Goal: Task Accomplishment & Management: Manage account settings

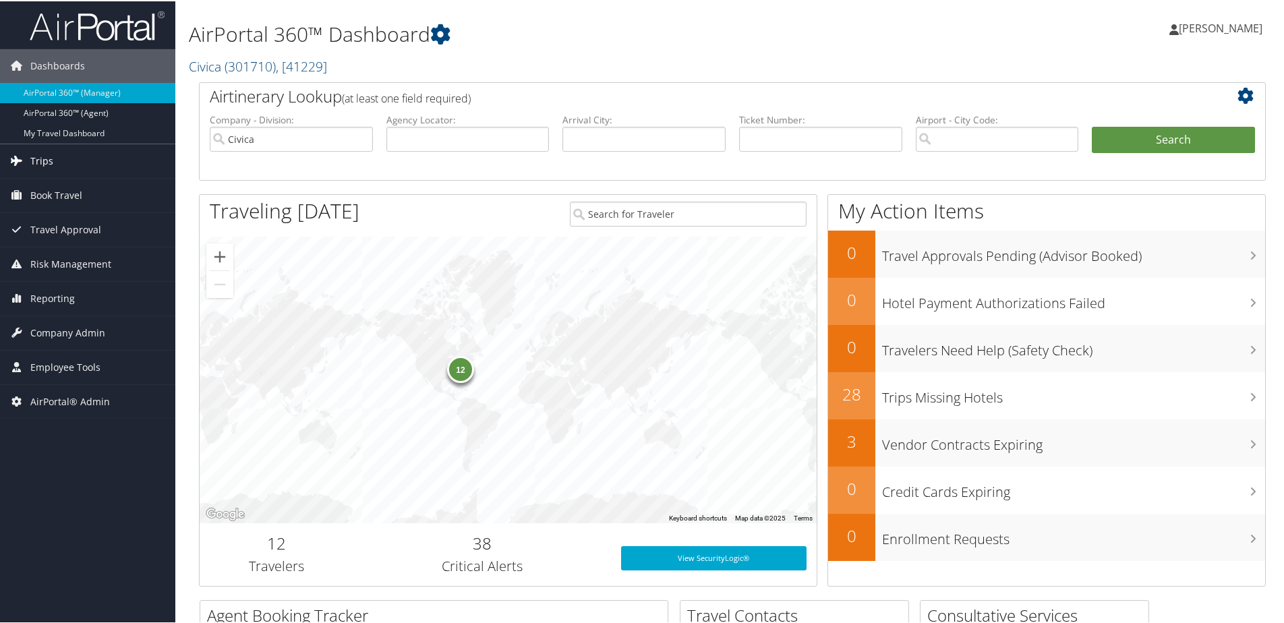
click at [53, 157] on link "Trips" at bounding box center [87, 160] width 175 height 34
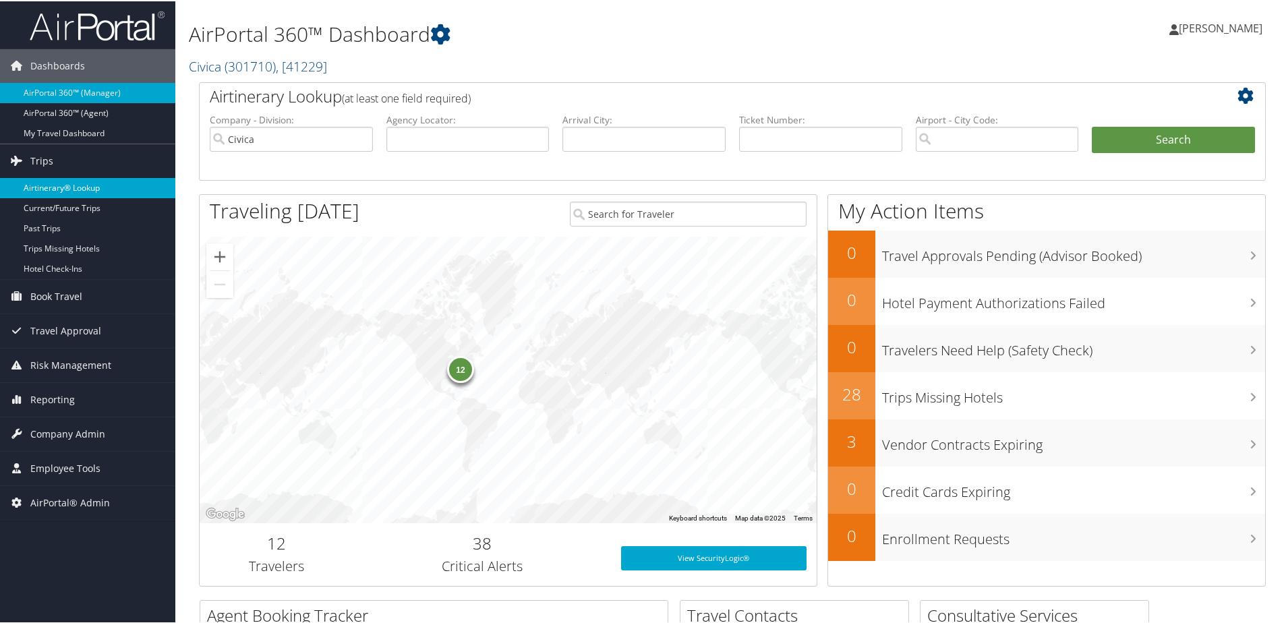
click at [55, 185] on link "Airtinerary® Lookup" at bounding box center [87, 187] width 175 height 20
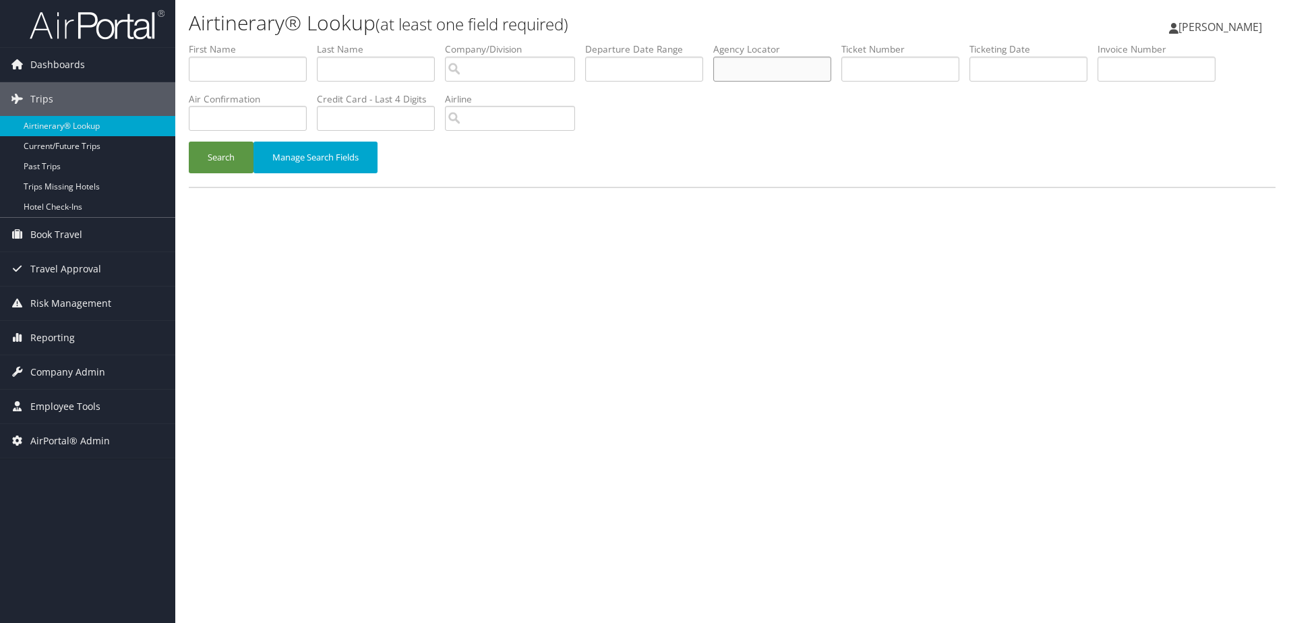
paste input "CYVJC7"
type input "CYVJC7"
click at [206, 156] on button "Search" at bounding box center [221, 158] width 65 height 32
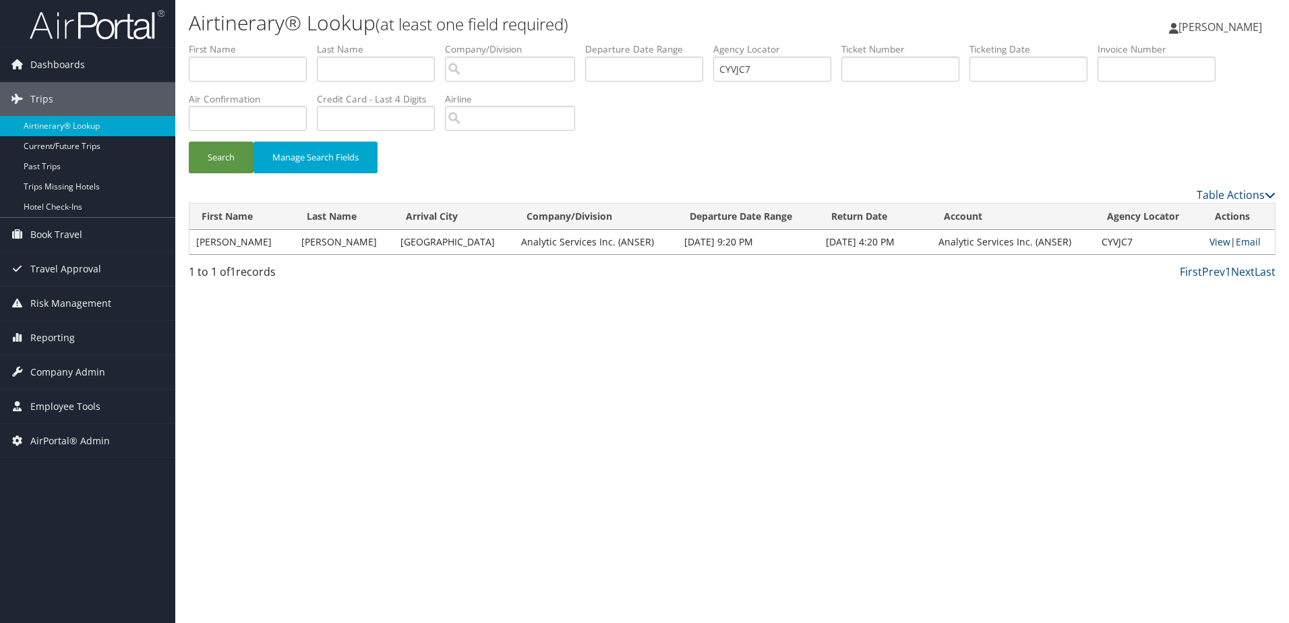
click at [1210, 243] on link "View" at bounding box center [1220, 241] width 21 height 13
drag, startPoint x: 59, startPoint y: 377, endPoint x: 62, endPoint y: 370, distance: 7.5
click at [59, 377] on span "Company Admin" at bounding box center [67, 372] width 75 height 34
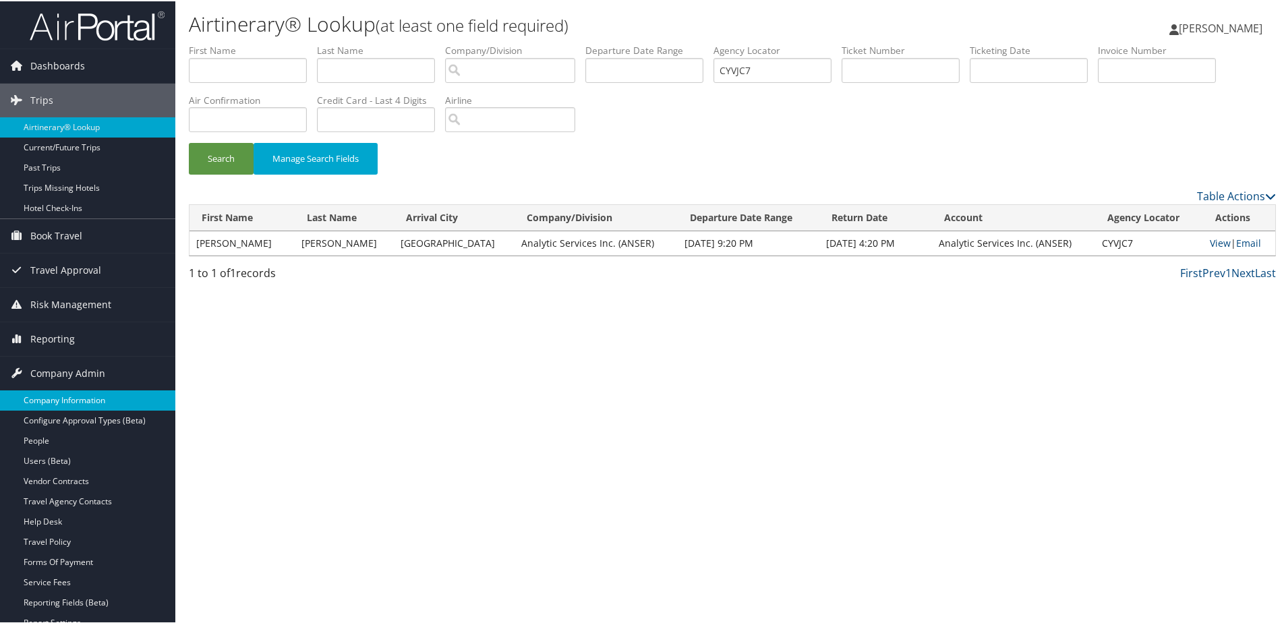
click at [66, 396] on link "Company Information" at bounding box center [87, 399] width 175 height 20
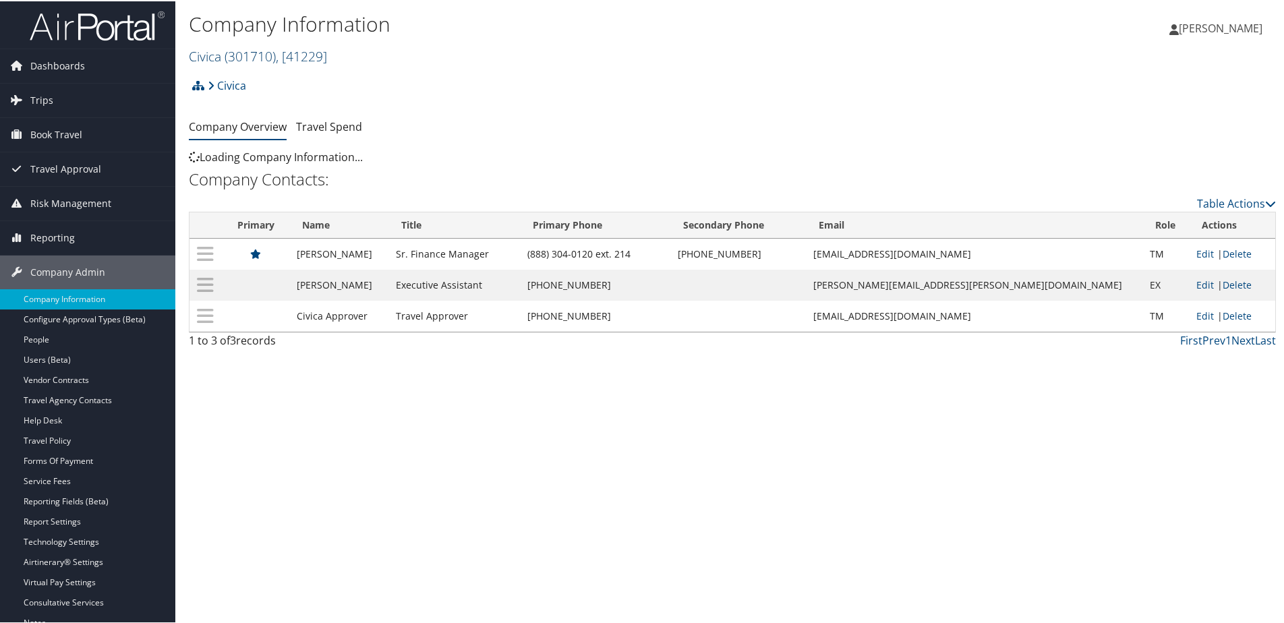
click at [223, 56] on link "Civica ( 301710 ) , [ 41229 ]" at bounding box center [258, 55] width 138 height 18
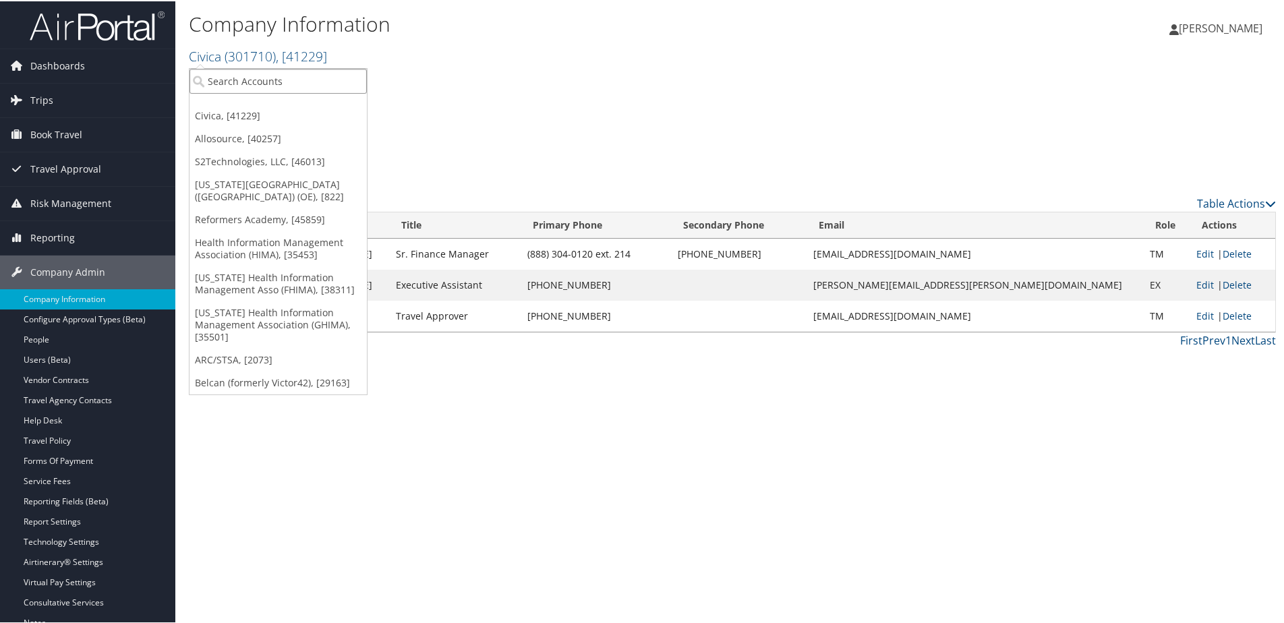
click at [212, 86] on input "search" at bounding box center [277, 79] width 177 height 25
type input "Lifewav"
click at [233, 98] on div "Lifewave Inc (301817), [43474]" at bounding box center [281, 104] width 198 height 12
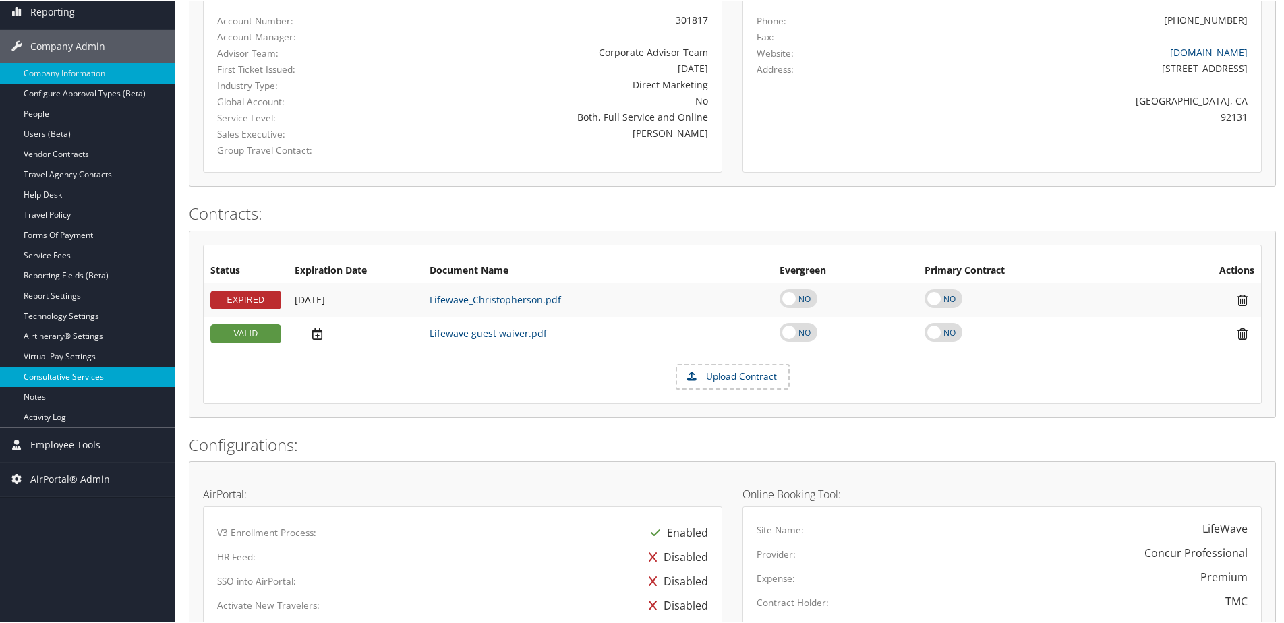
scroll to position [202, 0]
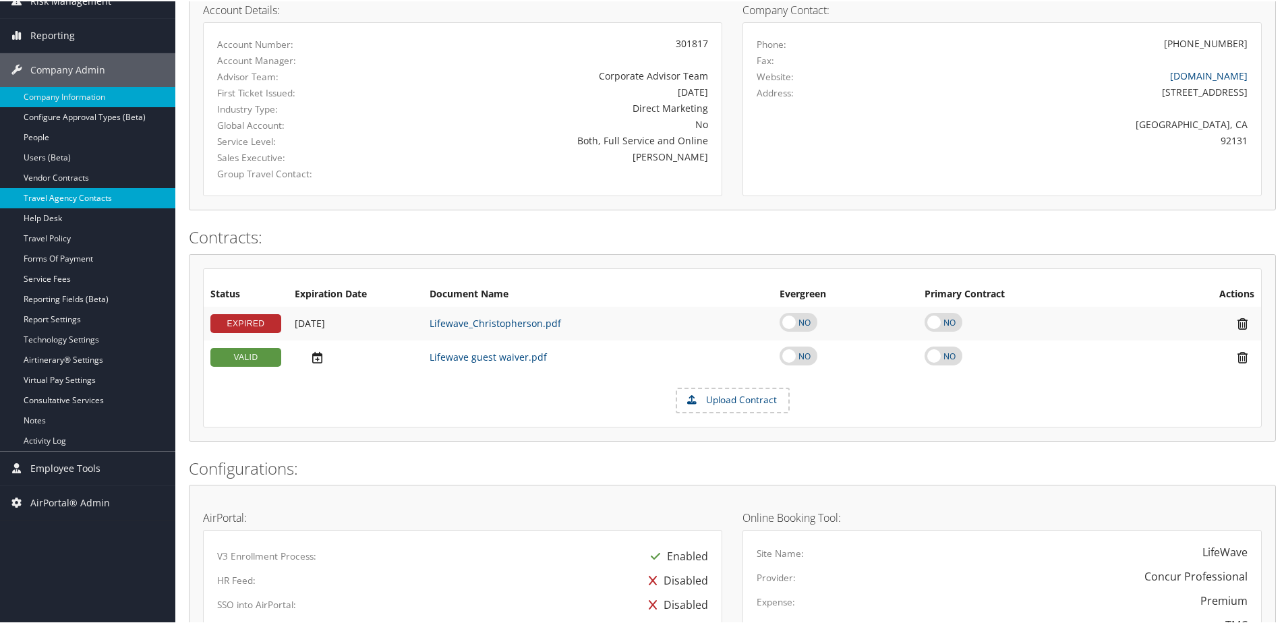
click at [63, 201] on link "Travel Agency Contacts" at bounding box center [87, 197] width 175 height 20
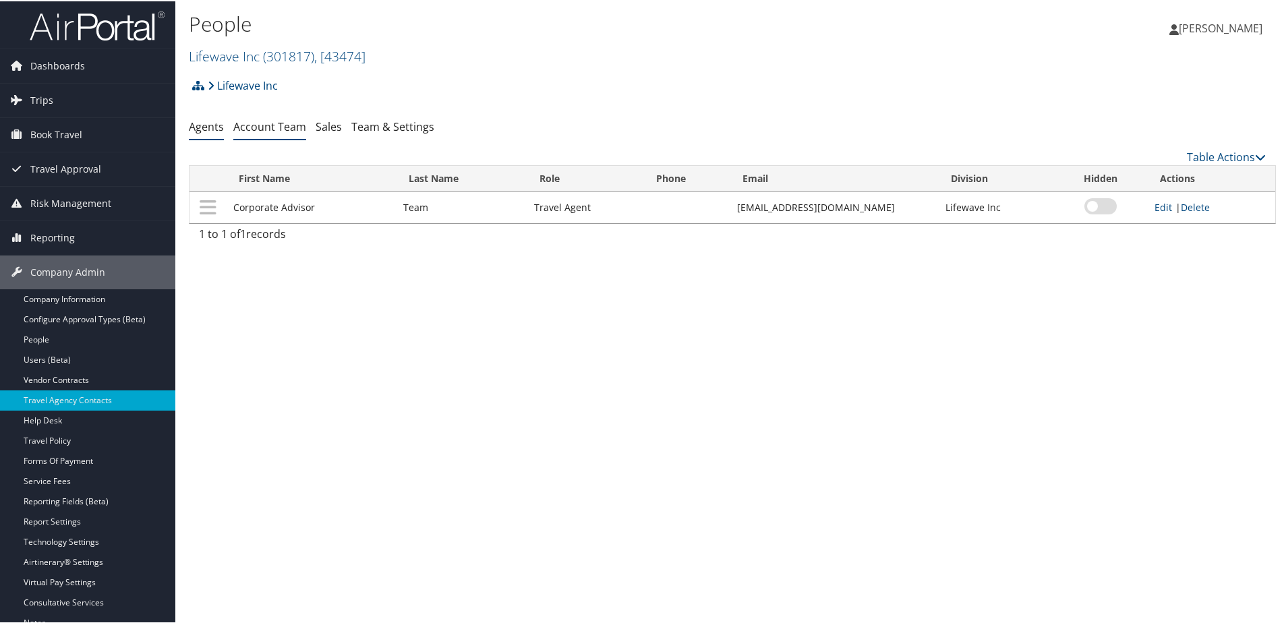
click at [267, 123] on link "Account Team" at bounding box center [269, 125] width 73 height 15
